Goal: Task Accomplishment & Management: Manage account settings

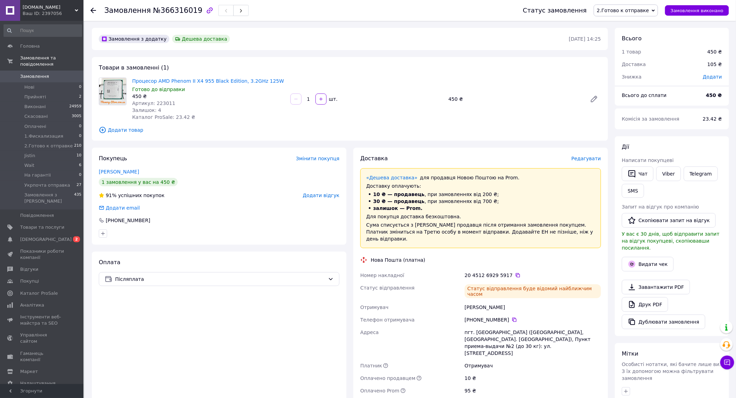
scroll to position [133, 0]
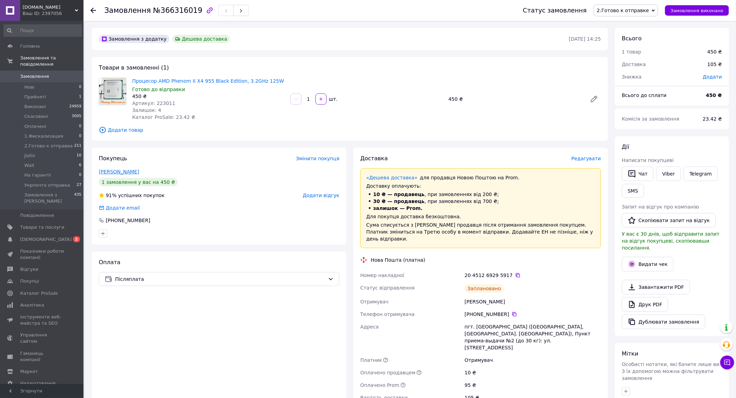
click at [114, 174] on link "[PERSON_NAME]" at bounding box center [119, 172] width 40 height 6
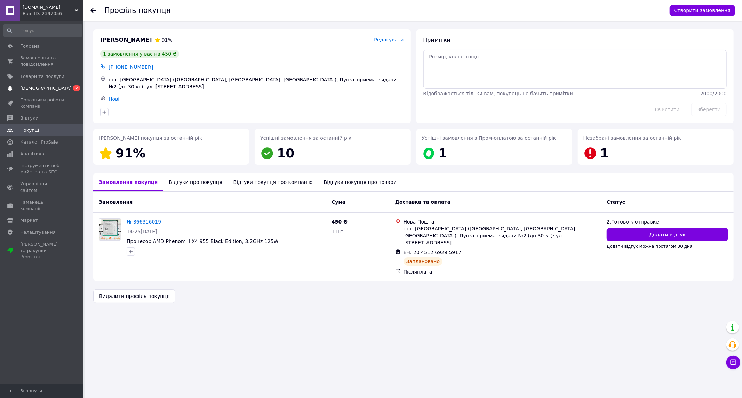
click at [57, 91] on span "[DEMOGRAPHIC_DATA]" at bounding box center [42, 88] width 44 height 6
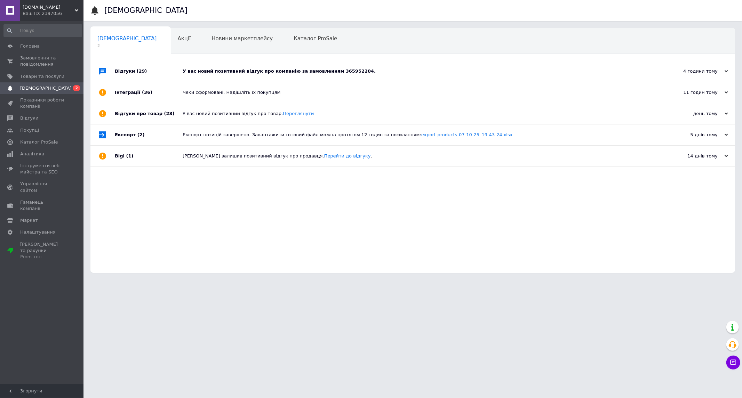
click at [394, 72] on div "У вас новий позитивний відгук про компанію за замовленням 365952204." at bounding box center [421, 71] width 476 height 6
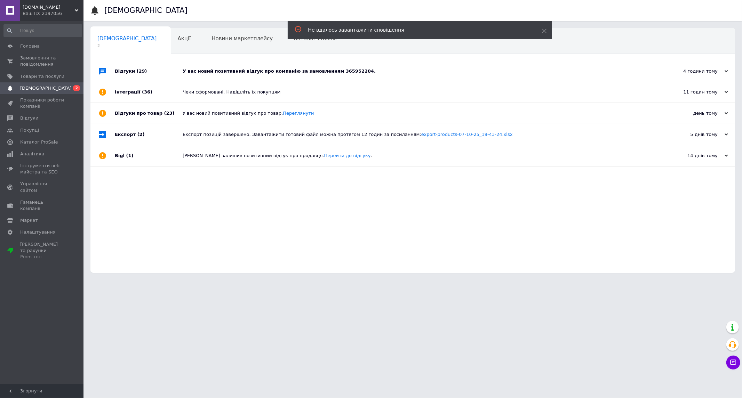
click at [354, 68] on div "У вас новий позитивний відгук про компанію за замовленням 365952204." at bounding box center [421, 71] width 476 height 21
